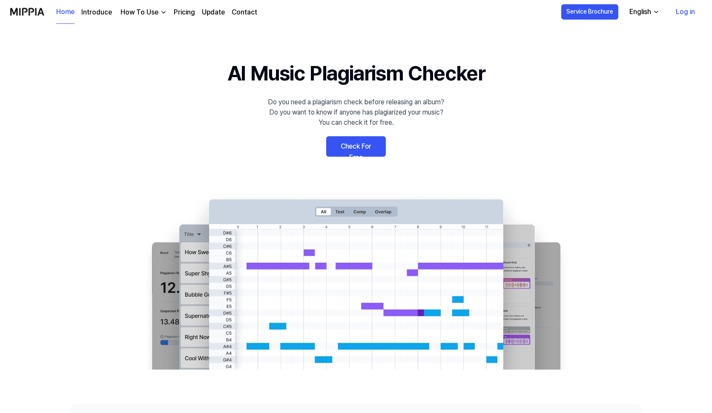
click at [373, 147] on link "Check For Free" at bounding box center [356, 146] width 60 height 20
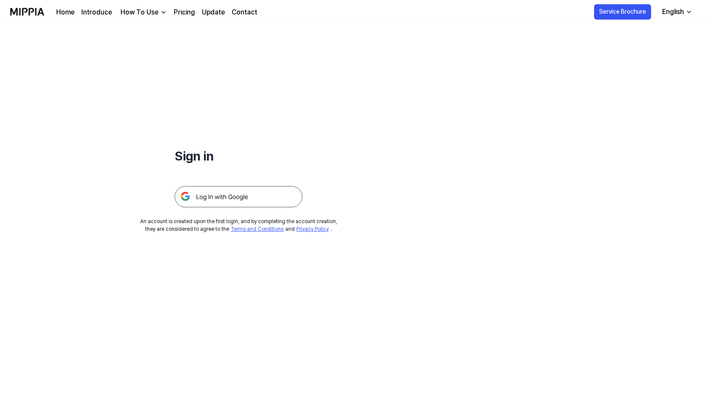
click at [236, 194] on img at bounding box center [239, 196] width 128 height 21
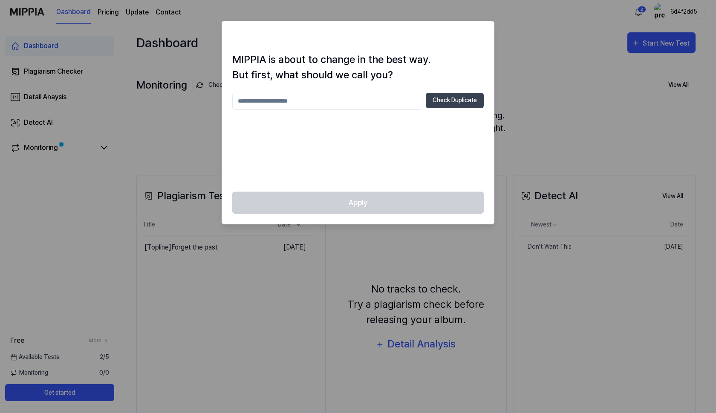
click at [262, 101] on input "text" at bounding box center [327, 101] width 190 height 17
type input "*******"
click at [462, 102] on button "Check Duplicate" at bounding box center [455, 100] width 58 height 15
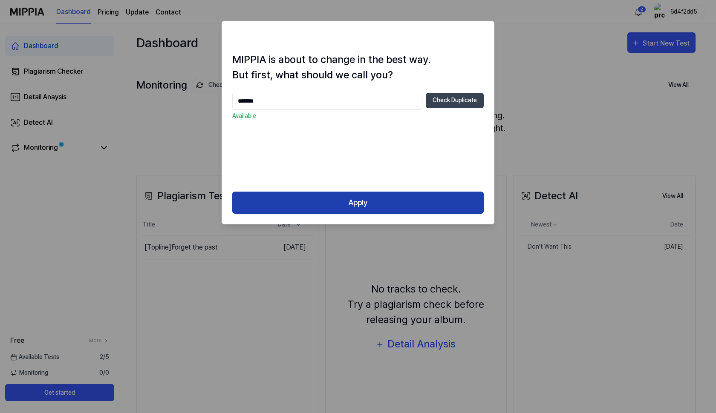
click at [390, 195] on button "Apply" at bounding box center [357, 203] width 251 height 23
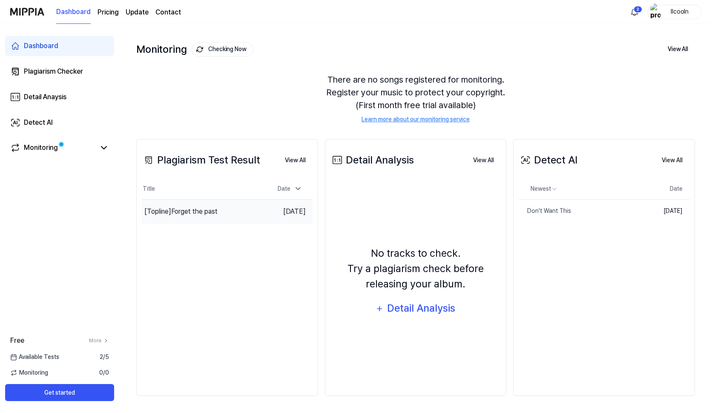
scroll to position [36, 0]
click at [230, 210] on div "[Topline] Forget the past" at bounding box center [205, 212] width 126 height 24
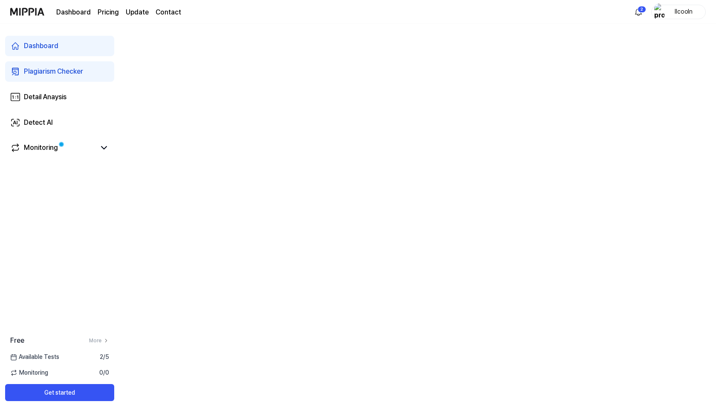
click at [69, 72] on div "Plagiarism Checker" at bounding box center [53, 71] width 59 height 10
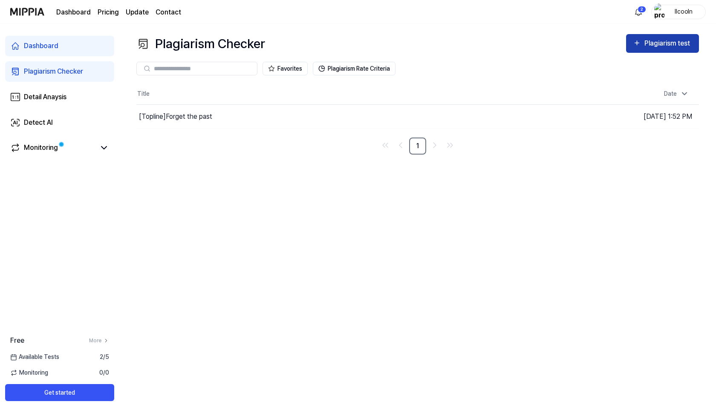
click at [648, 44] on div "Plagiarism test" at bounding box center [668, 43] width 48 height 11
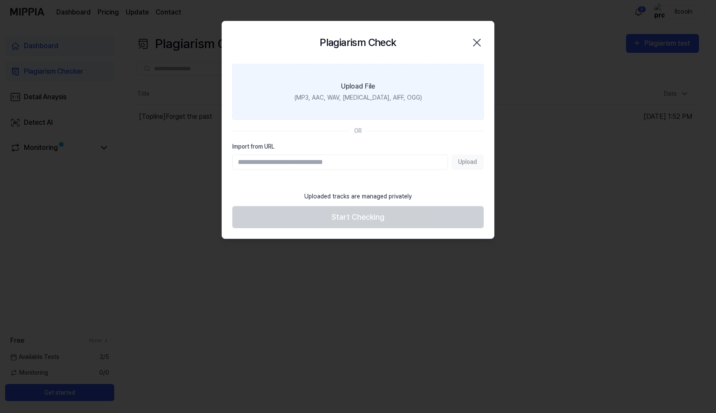
click at [367, 98] on div "(MP3, AAC, WAV, FLAC, AIFF, OGG)" at bounding box center [357, 97] width 127 height 9
click at [0, 0] on input "Upload File (MP3, AAC, WAV, FLAC, AIFF, OGG)" at bounding box center [0, 0] width 0 height 0
click at [397, 114] on label "Upload File (MP3, AAC, WAV, FLAC, AIFF, OGG)" at bounding box center [357, 92] width 251 height 56
click at [0, 0] on input "Upload File (MP3, AAC, WAV, FLAC, AIFF, OGG)" at bounding box center [0, 0] width 0 height 0
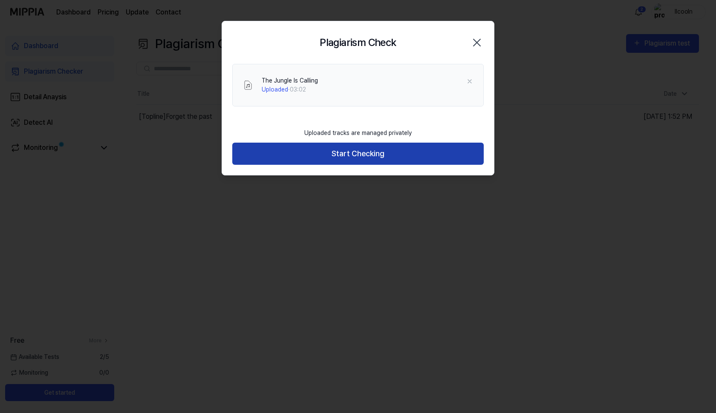
click at [365, 158] on button "Start Checking" at bounding box center [357, 154] width 251 height 23
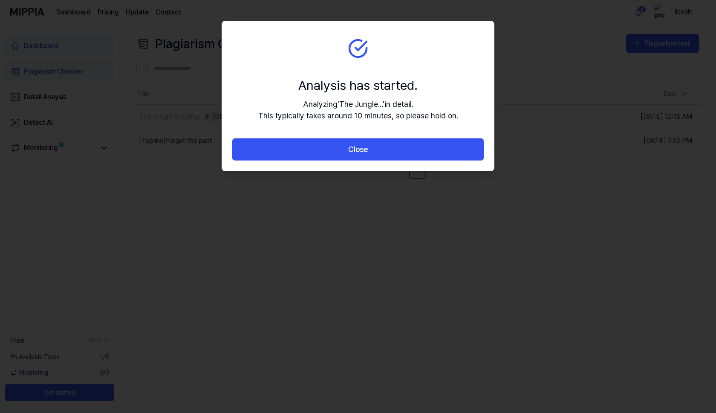
click at [365, 158] on button "Close" at bounding box center [357, 149] width 251 height 23
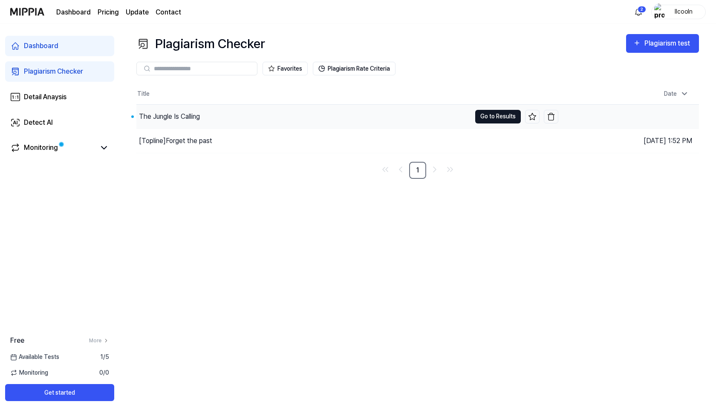
click at [500, 116] on button "Go to Results" at bounding box center [498, 117] width 46 height 14
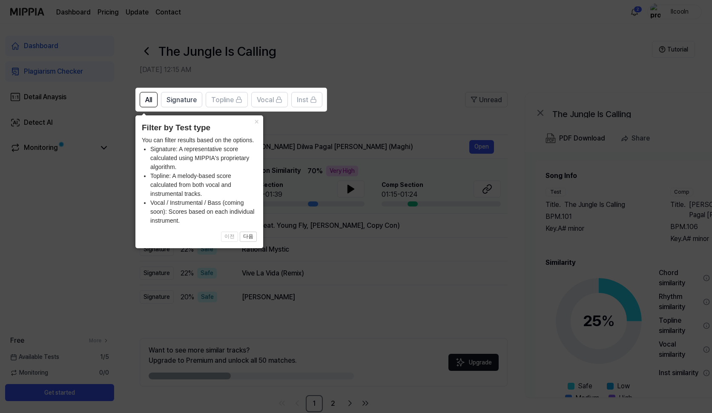
click at [412, 133] on icon at bounding box center [358, 206] width 716 height 413
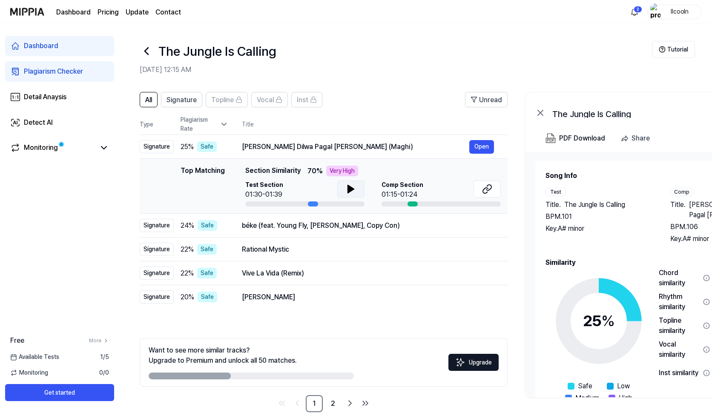
click at [351, 194] on icon at bounding box center [351, 189] width 10 height 10
click at [350, 186] on icon at bounding box center [350, 189] width 2 height 7
click at [350, 186] on icon at bounding box center [351, 189] width 10 height 10
click at [349, 188] on icon at bounding box center [350, 189] width 2 height 7
click at [478, 151] on button "Open" at bounding box center [482, 147] width 25 height 14
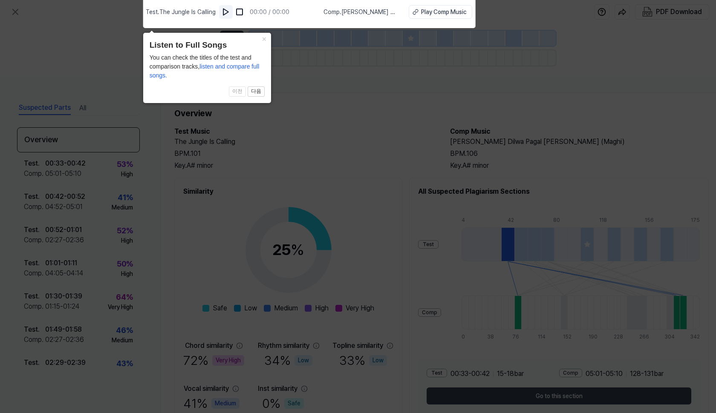
click at [224, 12] on img at bounding box center [226, 12] width 9 height 9
click at [225, 15] on img at bounding box center [226, 12] width 9 height 9
click at [242, 11] on img at bounding box center [239, 12] width 9 height 9
click at [311, 239] on icon at bounding box center [358, 205] width 716 height 418
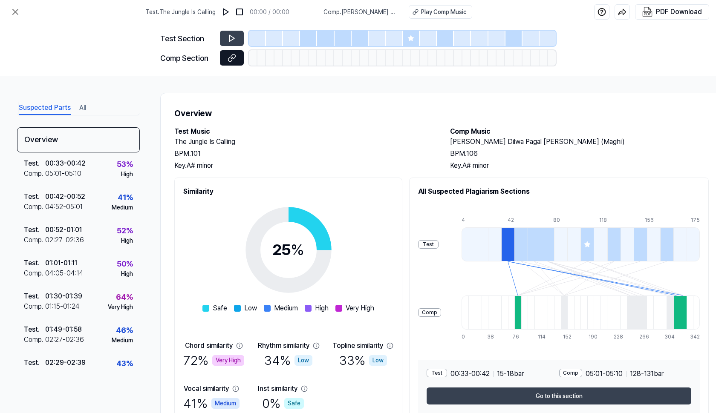
click at [232, 59] on icon at bounding box center [233, 57] width 4 height 5
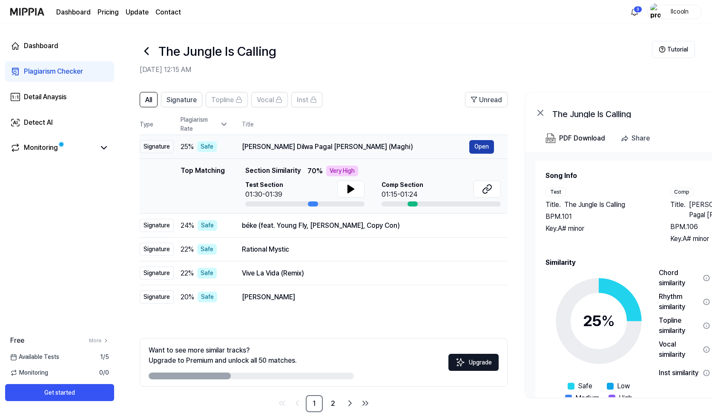
click at [481, 149] on button "Open" at bounding box center [482, 147] width 25 height 14
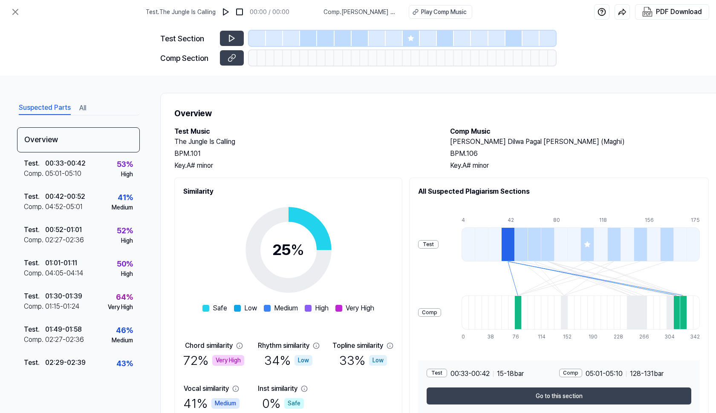
click at [501, 250] on div at bounding box center [507, 245] width 13 height 34
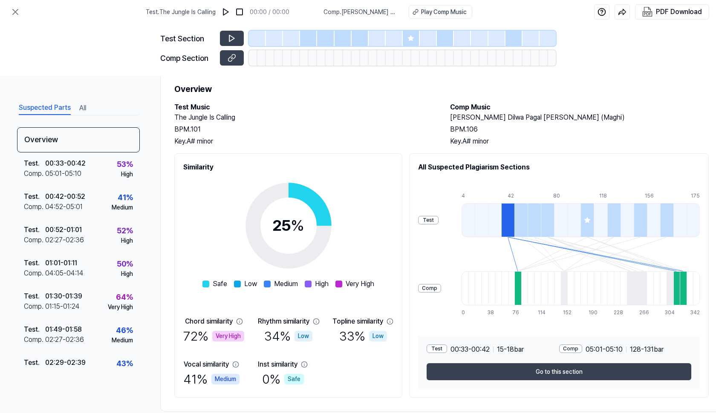
scroll to position [29, 0]
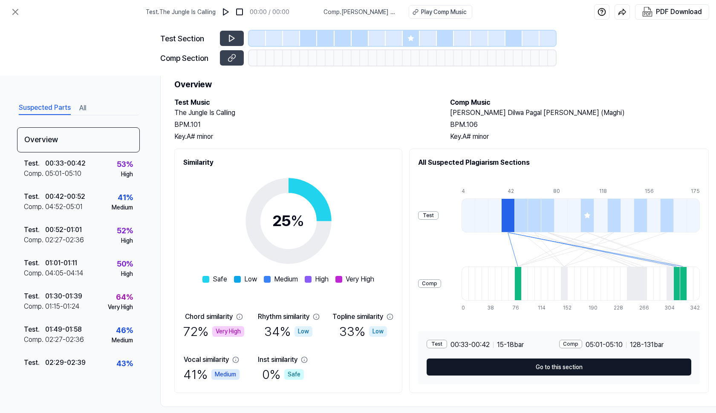
click at [515, 368] on button "Go to this section" at bounding box center [558, 367] width 265 height 17
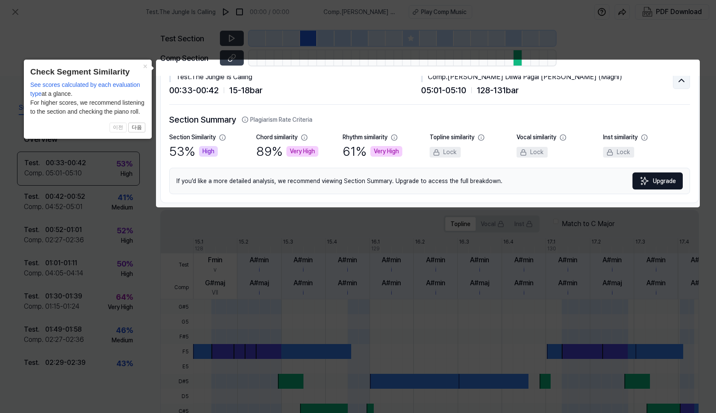
click at [673, 81] on button at bounding box center [681, 80] width 17 height 17
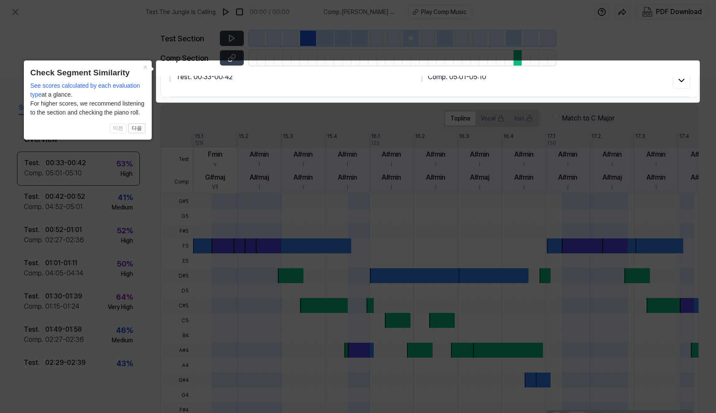
scroll to position [0, 0]
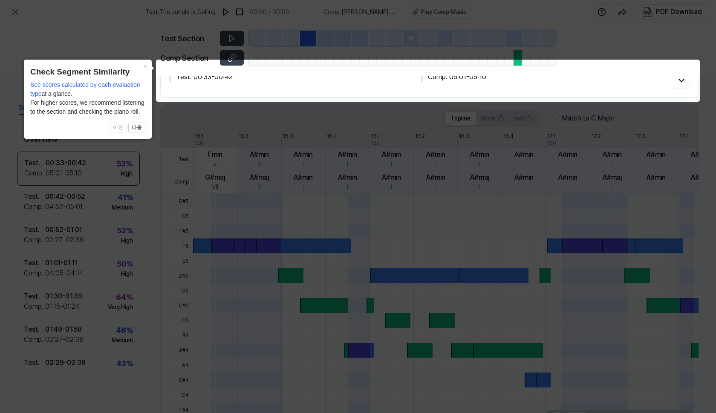
click at [587, 156] on icon at bounding box center [358, 206] width 716 height 413
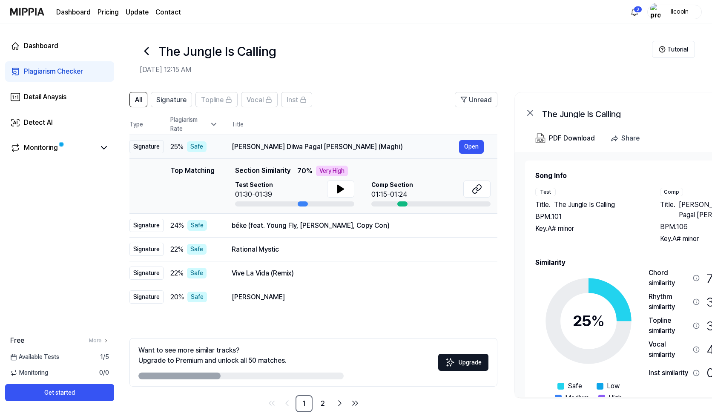
scroll to position [0, 0]
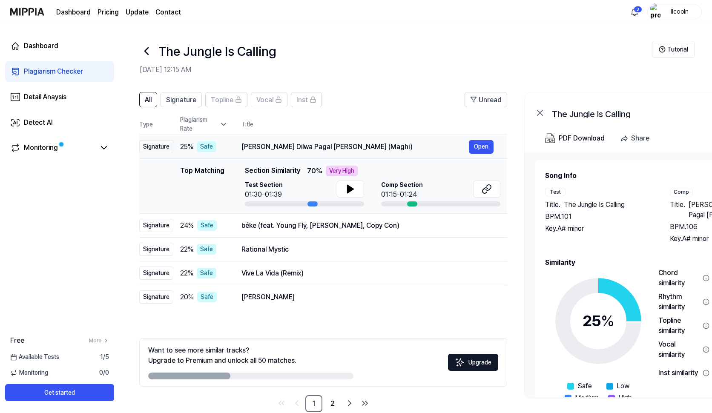
drag, startPoint x: 400, startPoint y: 148, endPoint x: 401, endPoint y: 144, distance: 4.7
click at [401, 144] on div "Tohar Sawali Suratiya Dilwa Pagal Karlu Ge (Maghi)" at bounding box center [356, 147] width 228 height 10
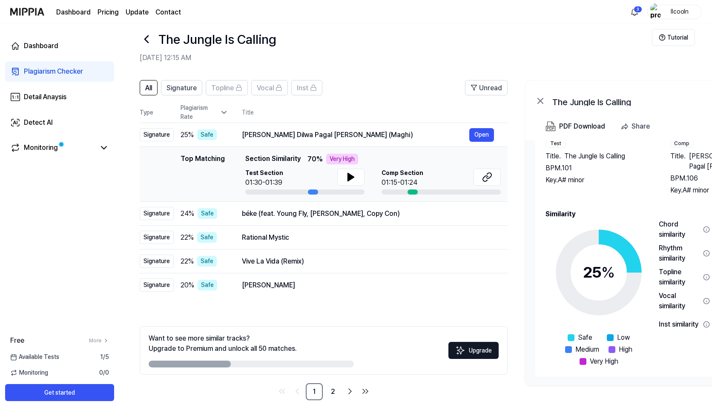
scroll to position [37, 0]
